Goal: Obtain resource: Obtain resource

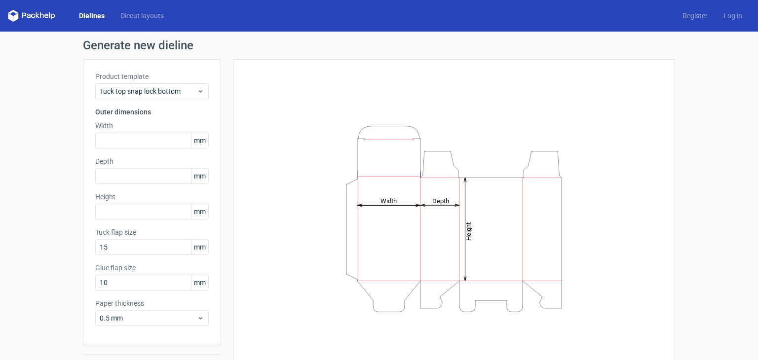
scroll to position [26, 0]
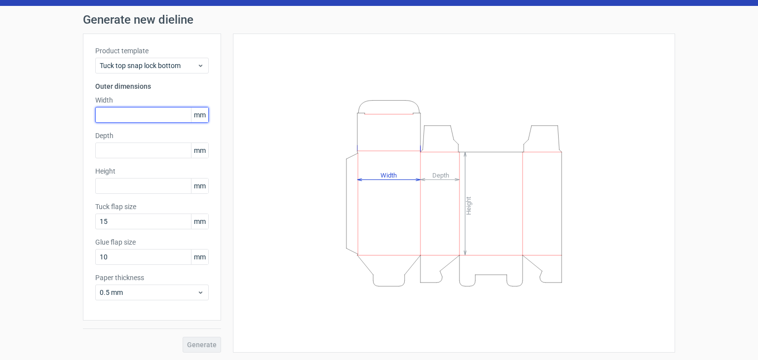
click at [133, 114] on input "text" at bounding box center [151, 115] width 113 height 16
type input "80"
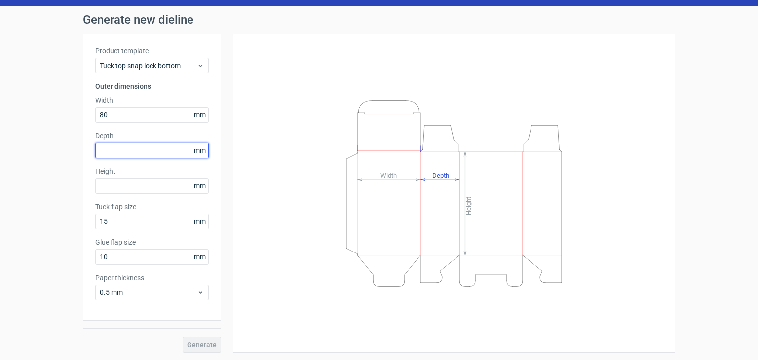
click at [135, 149] on input "text" at bounding box center [151, 151] width 113 height 16
type input "30"
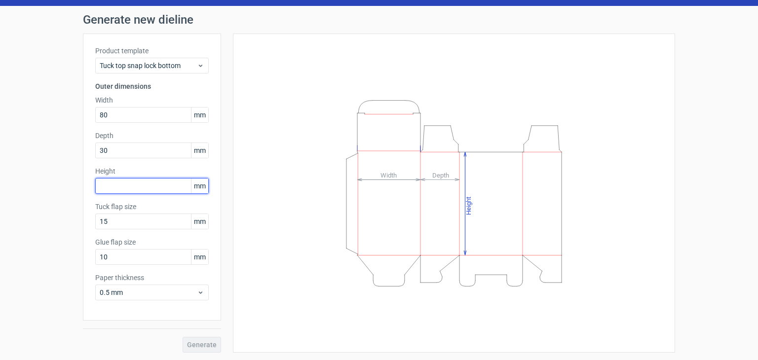
click at [134, 185] on input "text" at bounding box center [151, 186] width 113 height 16
type input "120"
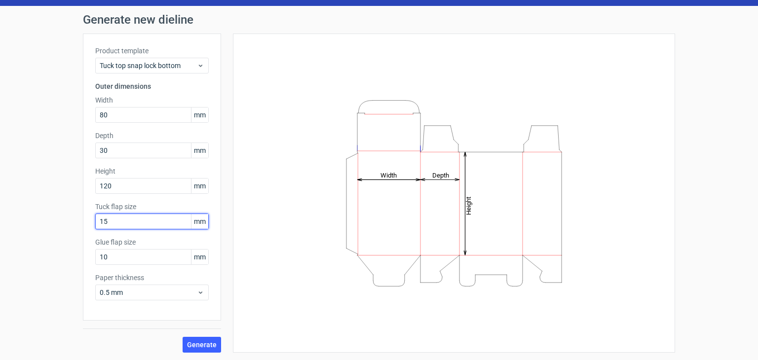
click at [127, 215] on input "15" at bounding box center [151, 222] width 113 height 16
click at [197, 348] on button "Generate" at bounding box center [202, 345] width 38 height 16
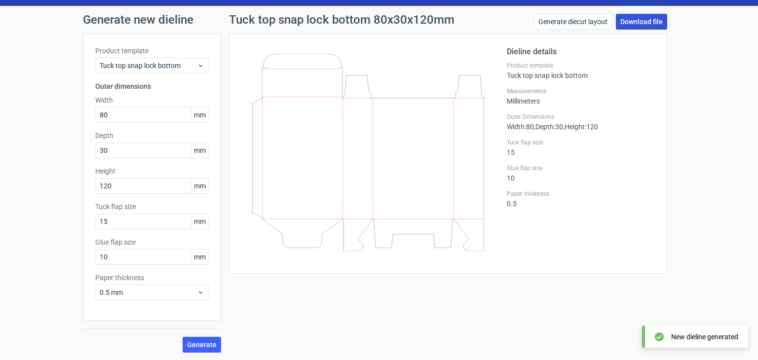
click at [630, 24] on link "Download file" at bounding box center [641, 22] width 51 height 16
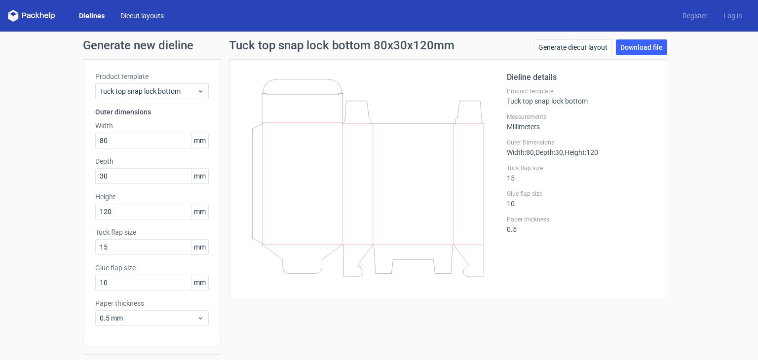
click at [149, 16] on link "Diecut layouts" at bounding box center [141, 16] width 59 height 10
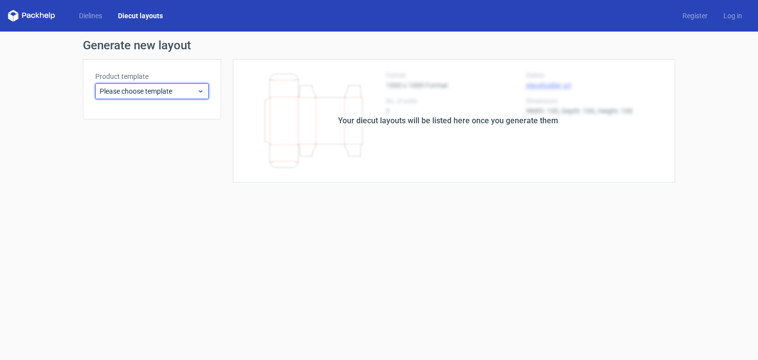
click at [172, 95] on span "Please choose template" at bounding box center [148, 91] width 97 height 10
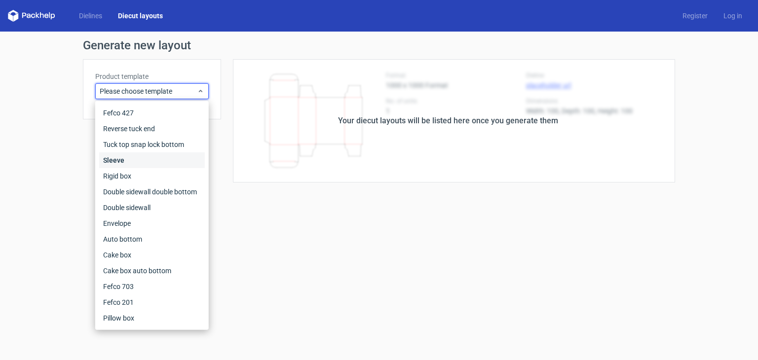
click at [132, 162] on div "Sleeve" at bounding box center [152, 160] width 106 height 16
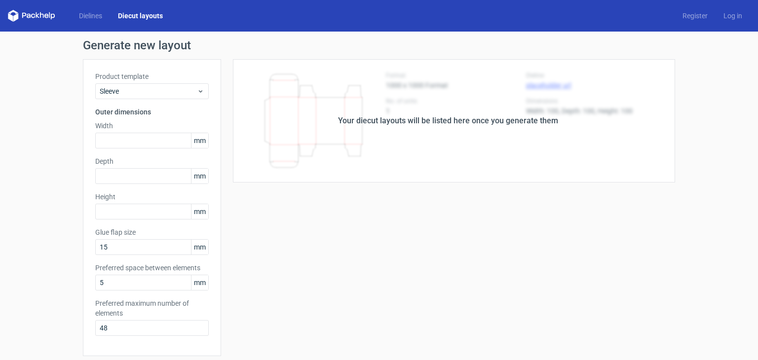
click at [376, 153] on div "Your diecut layouts will be listed here once you generate them" at bounding box center [448, 120] width 454 height 123
